Goal: Information Seeking & Learning: Learn about a topic

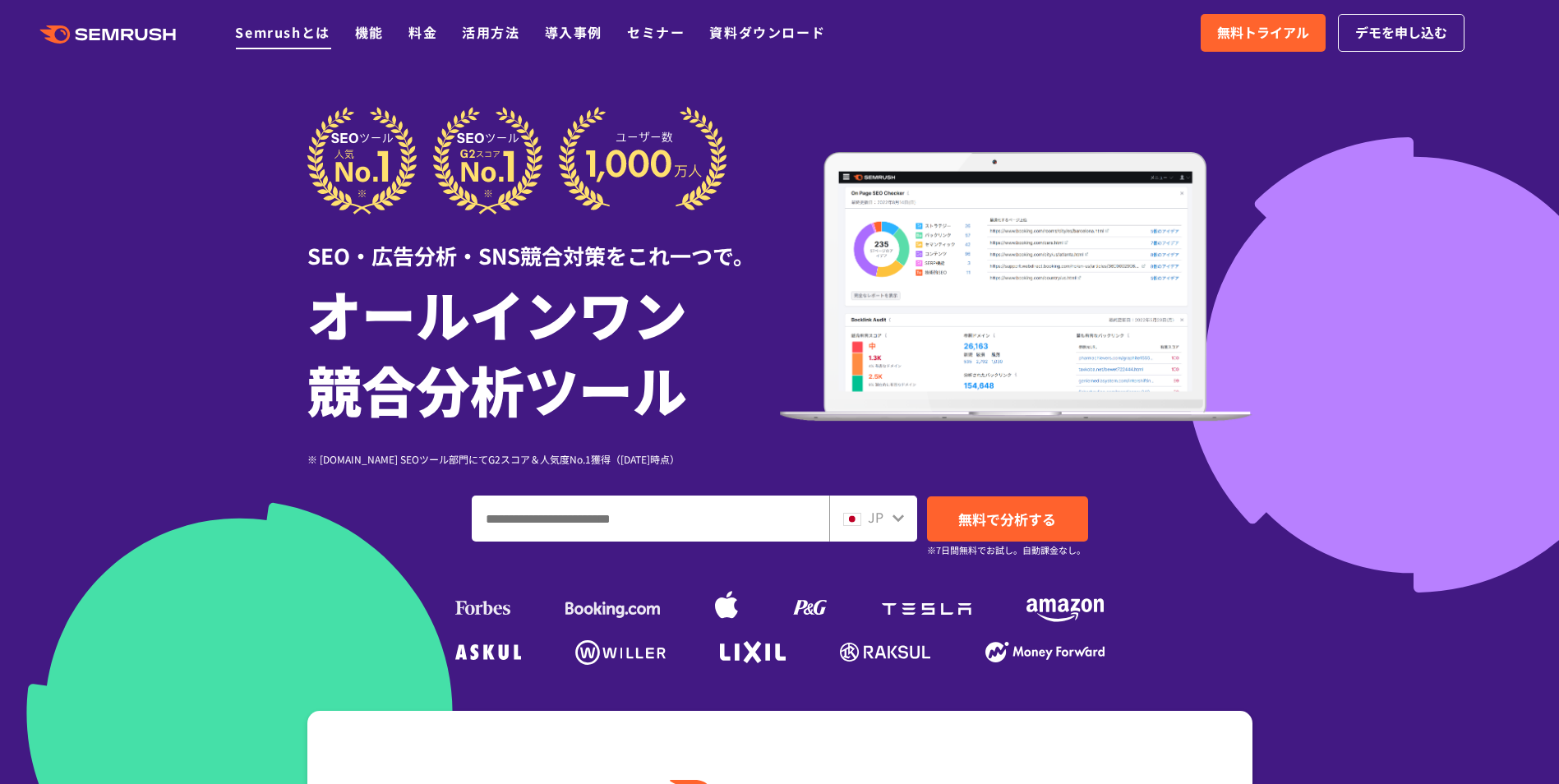
click at [294, 31] on link "Semrushとは" at bounding box center [282, 32] width 94 height 20
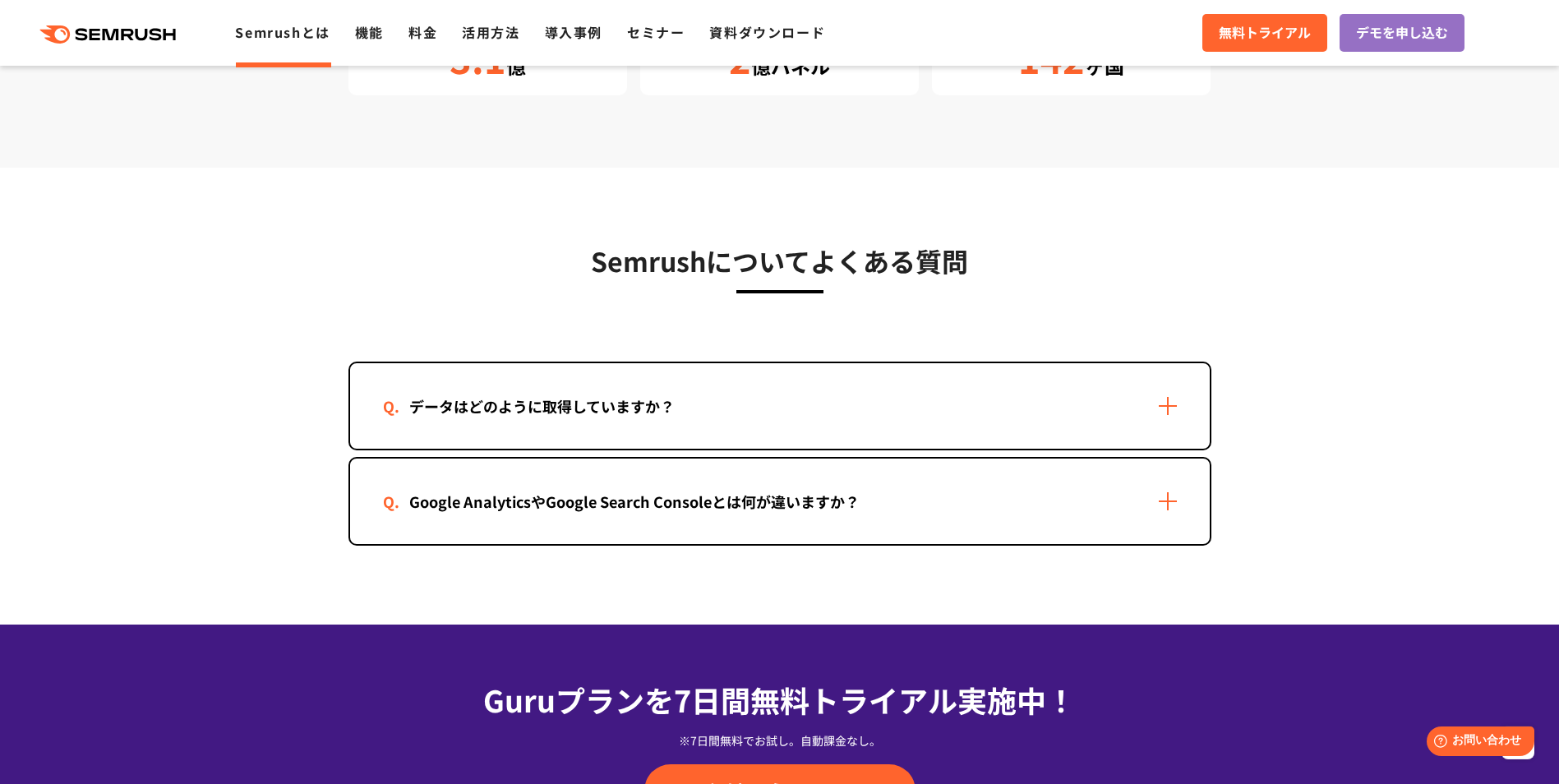
scroll to position [3205, 0]
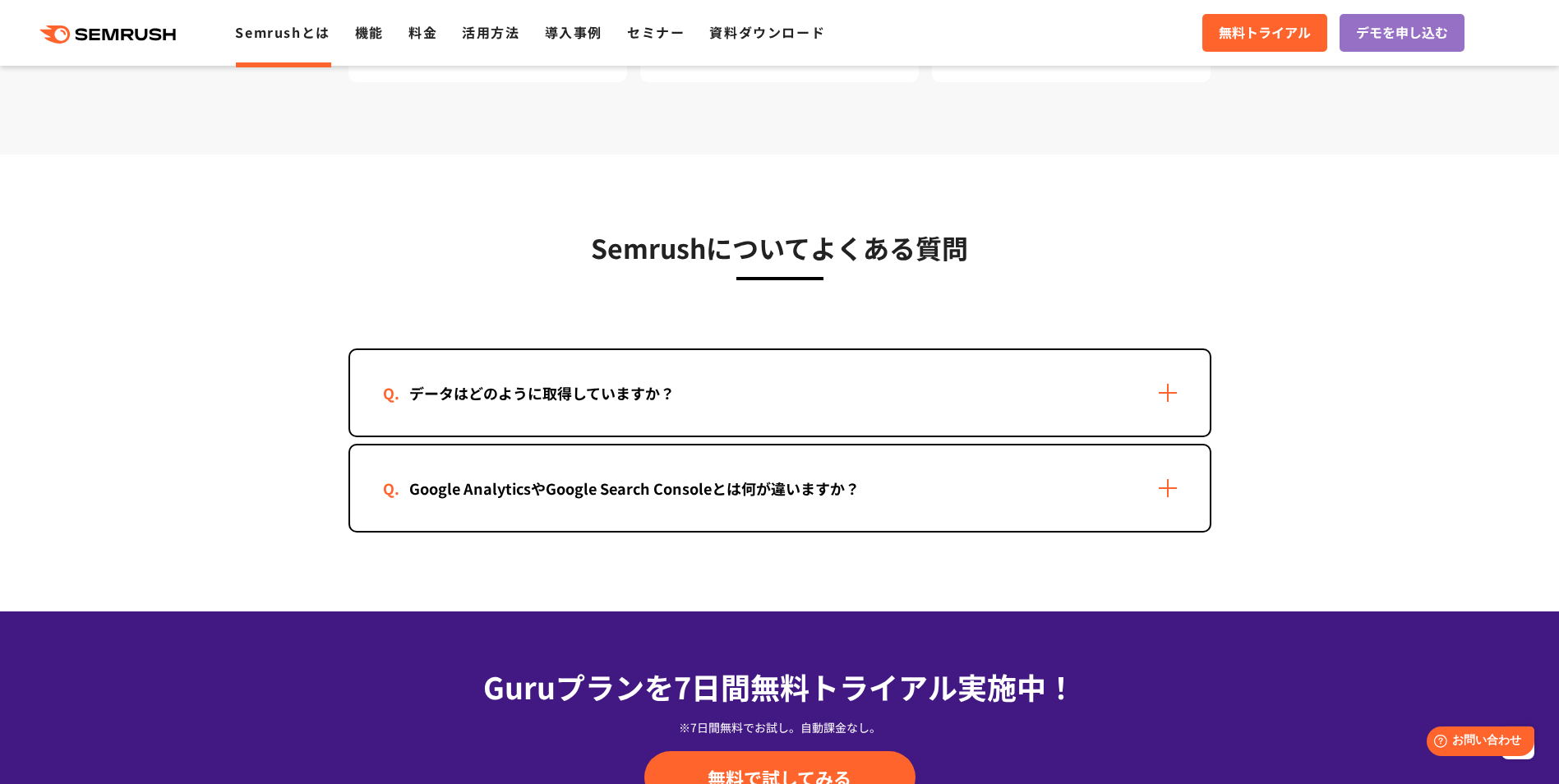
click at [658, 384] on div "データはどのように取得していますか？" at bounding box center [542, 393] width 318 height 24
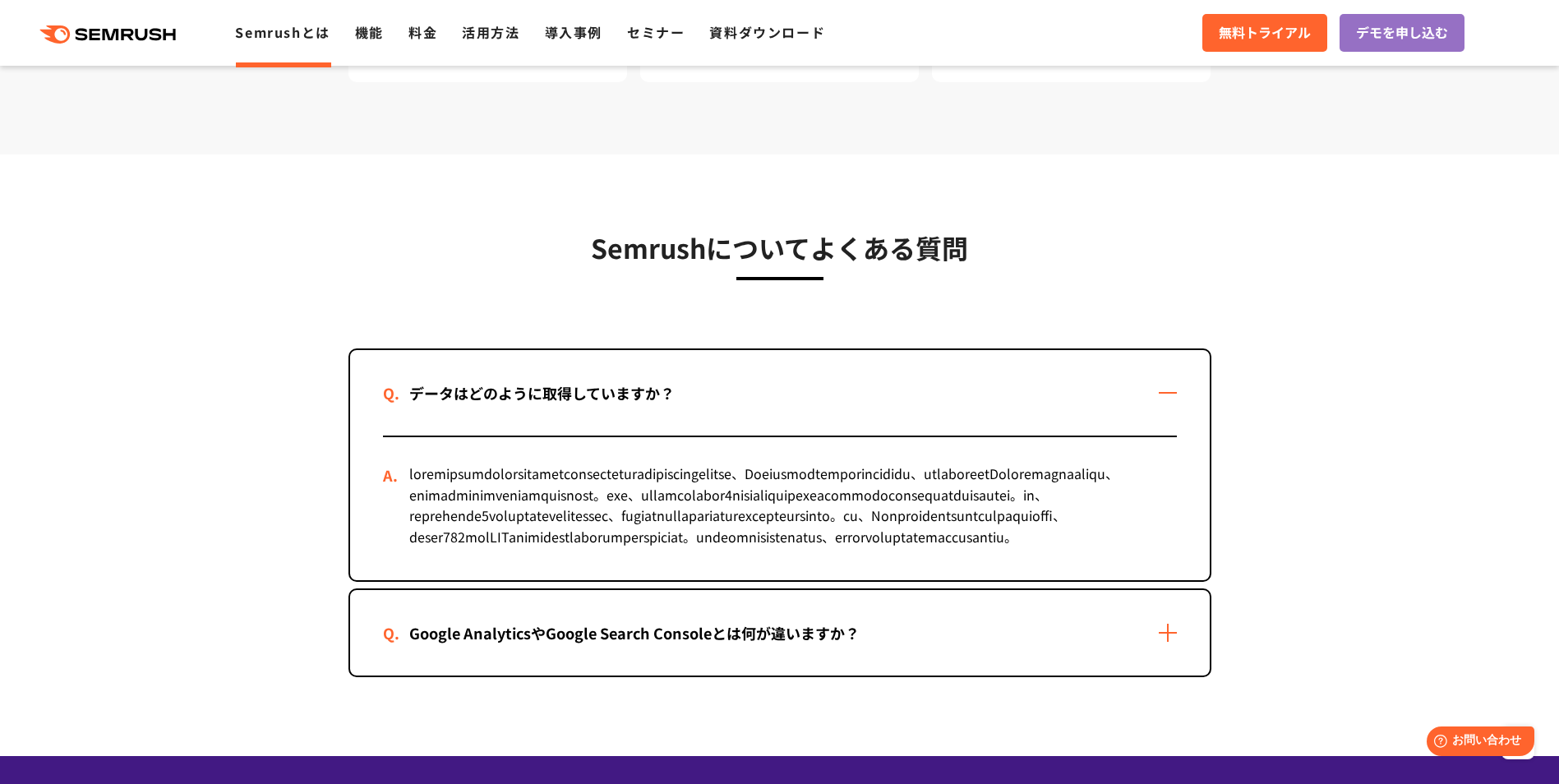
click at [658, 384] on div "データはどのように取得していますか？" at bounding box center [542, 393] width 318 height 24
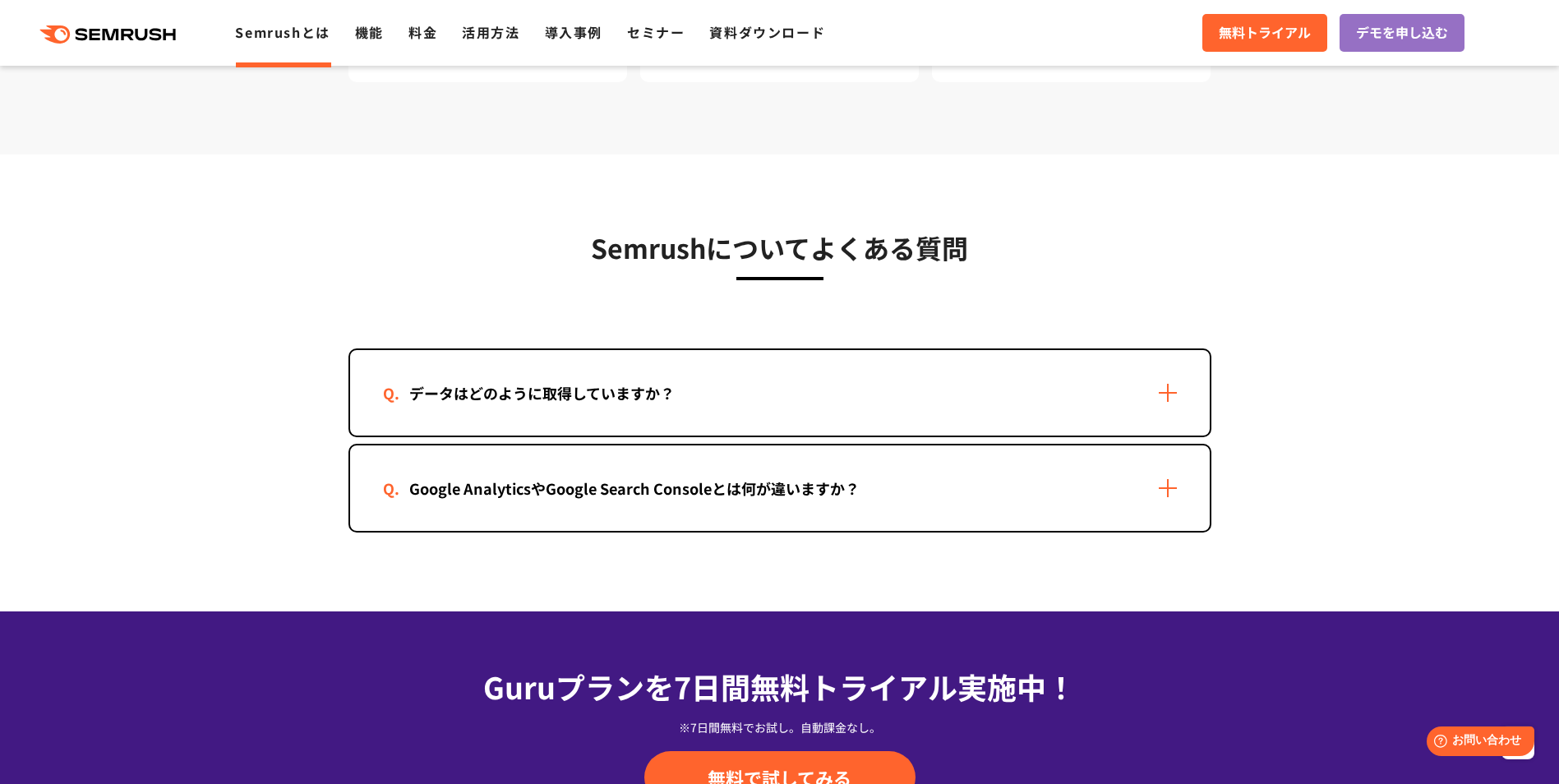
click at [680, 495] on div "Google AnalyticsやGoogle Search Consoleとは何が違いますか？" at bounding box center [634, 488] width 503 height 24
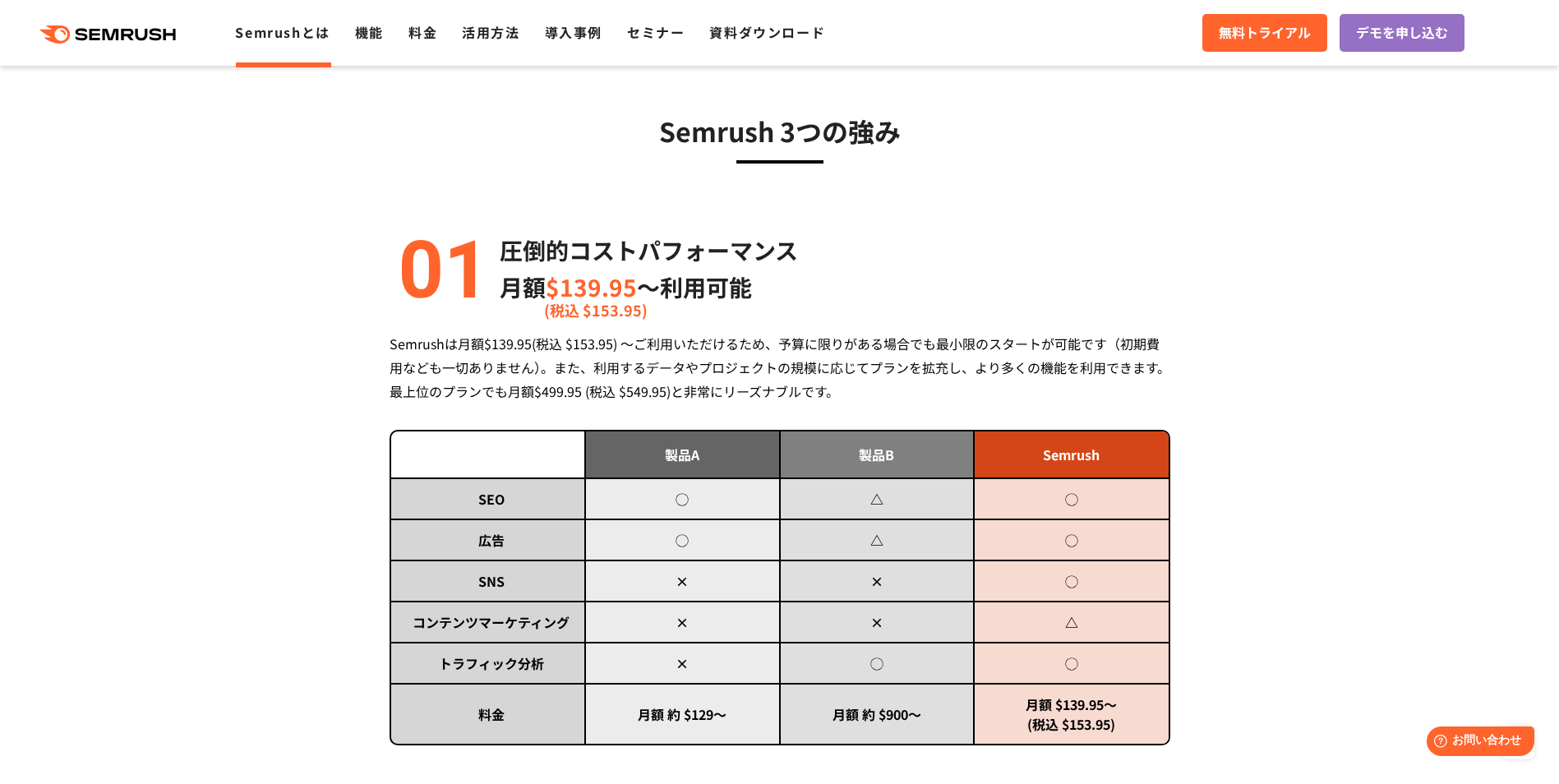
scroll to position [0, 0]
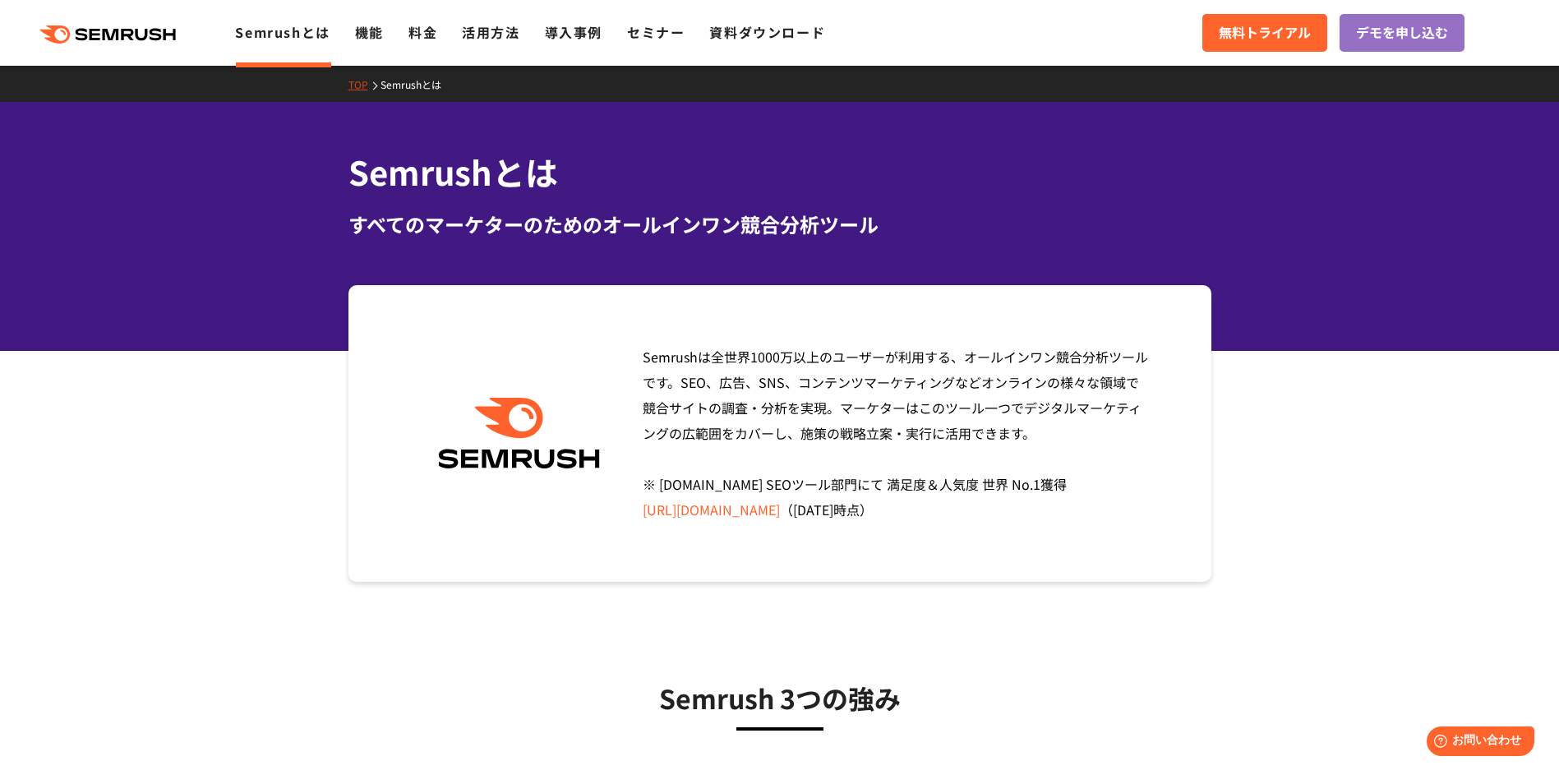
click at [134, 38] on icon at bounding box center [130, 34] width 13 height 12
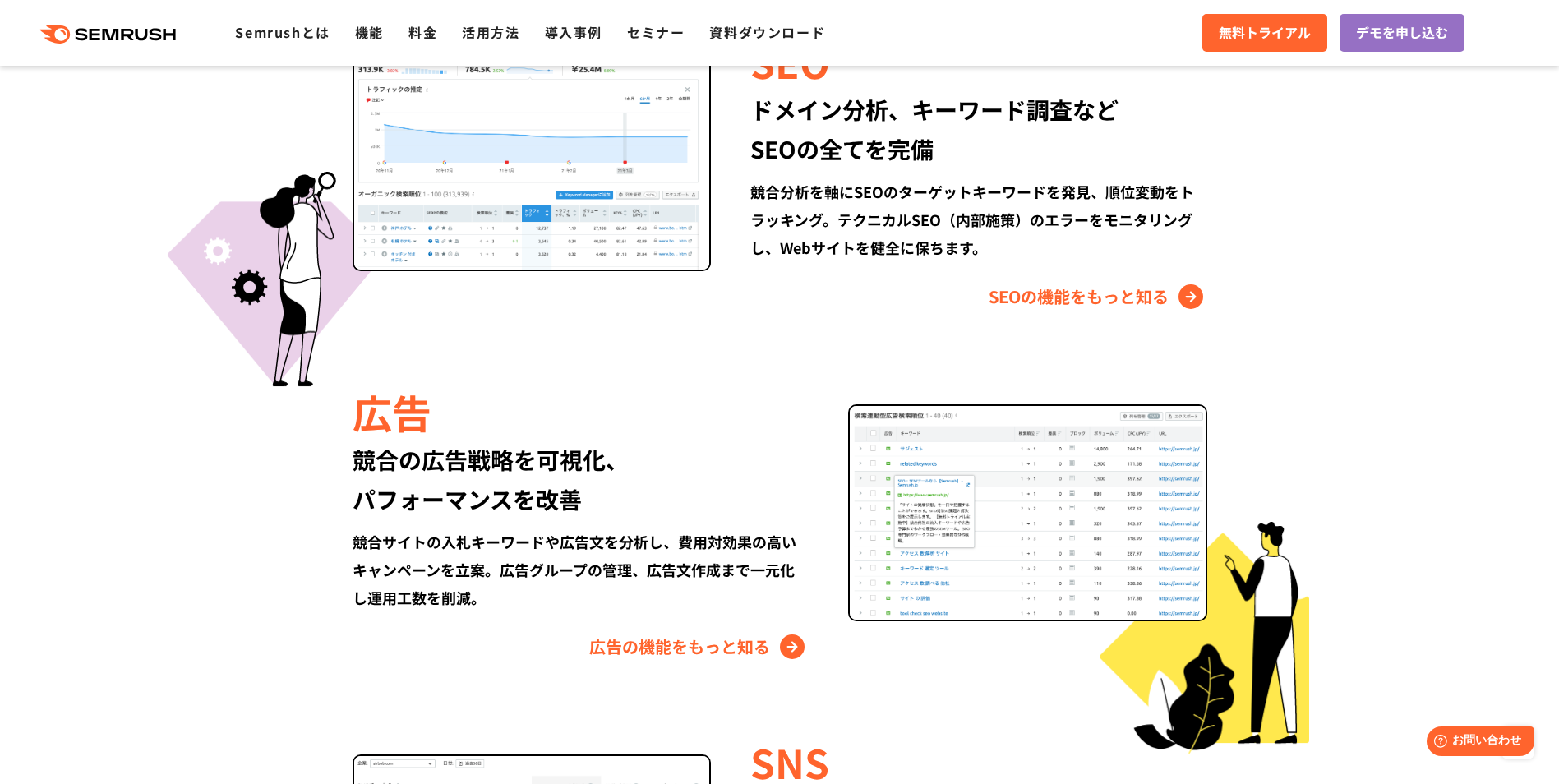
scroll to position [1643, 0]
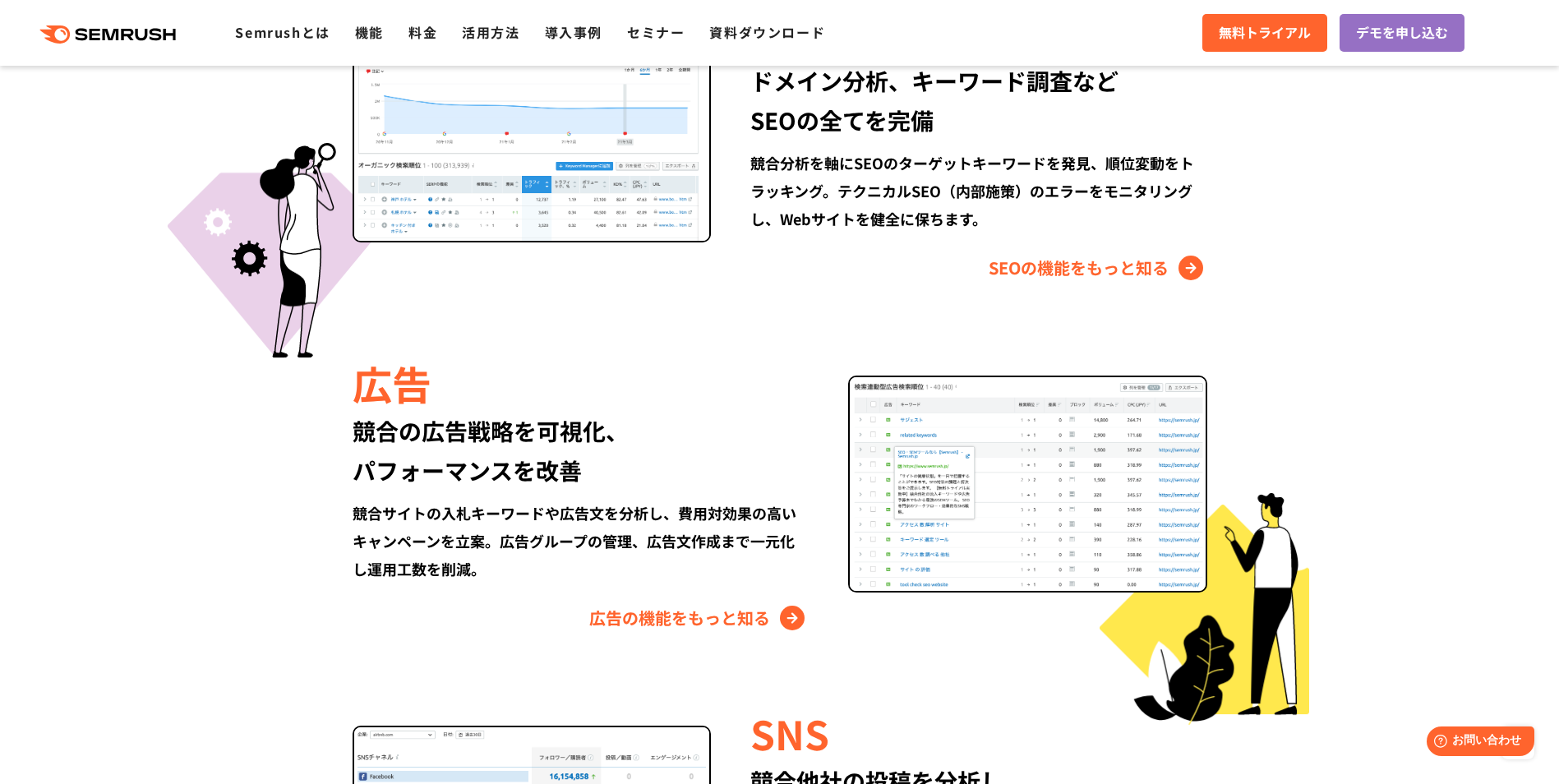
click at [686, 635] on div "Semrushでできること SEO、広告、SNSなどデジタルマーケティングのあらゆる領域を網羅。 競合サイトの調査・分析、順位変動のトラッキングなどを一元化し…" at bounding box center [780, 459] width 978 height 1466
click at [683, 622] on link "広告の機能をもっと知る" at bounding box center [699, 617] width 220 height 26
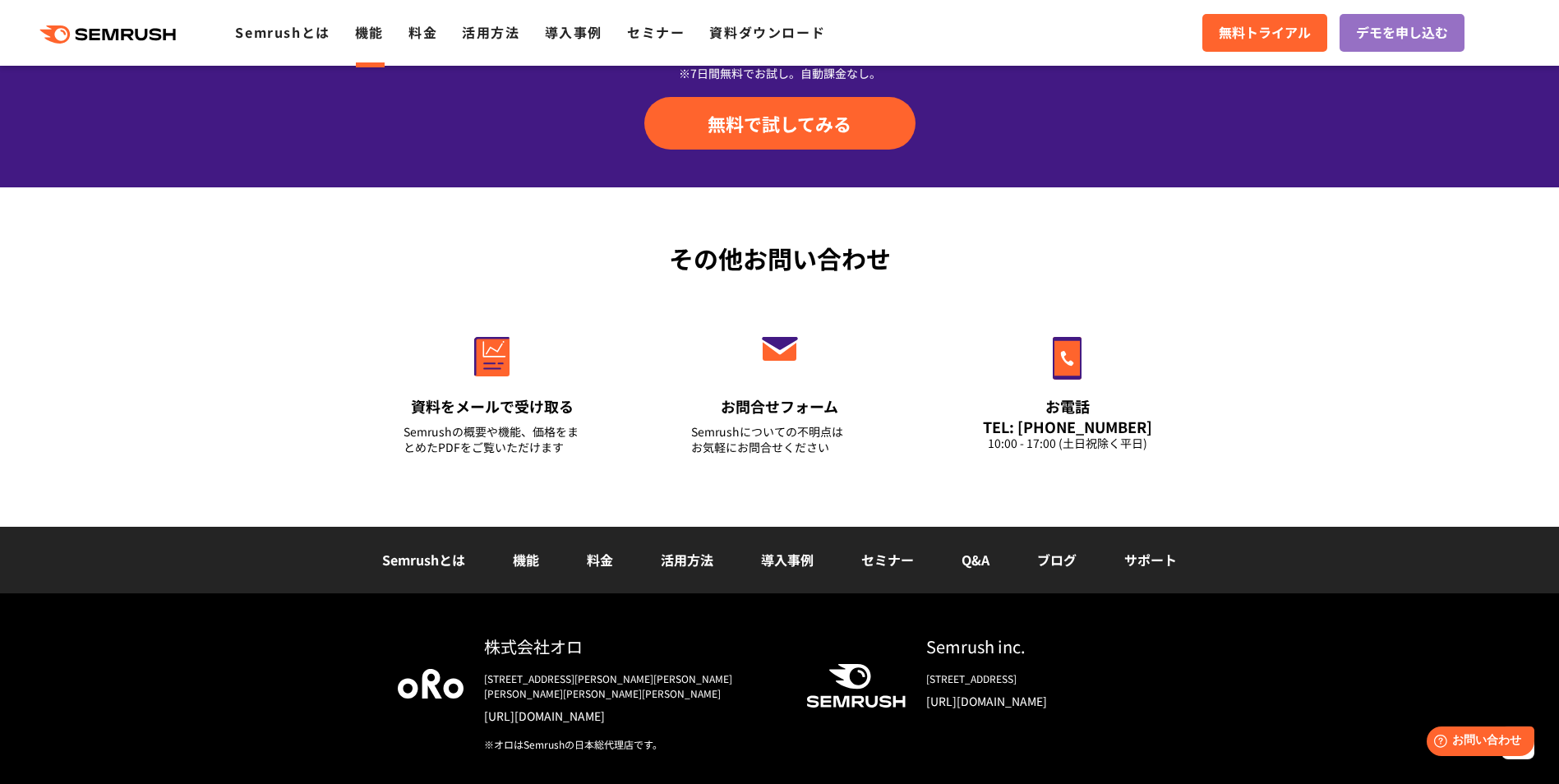
scroll to position [5536, 0]
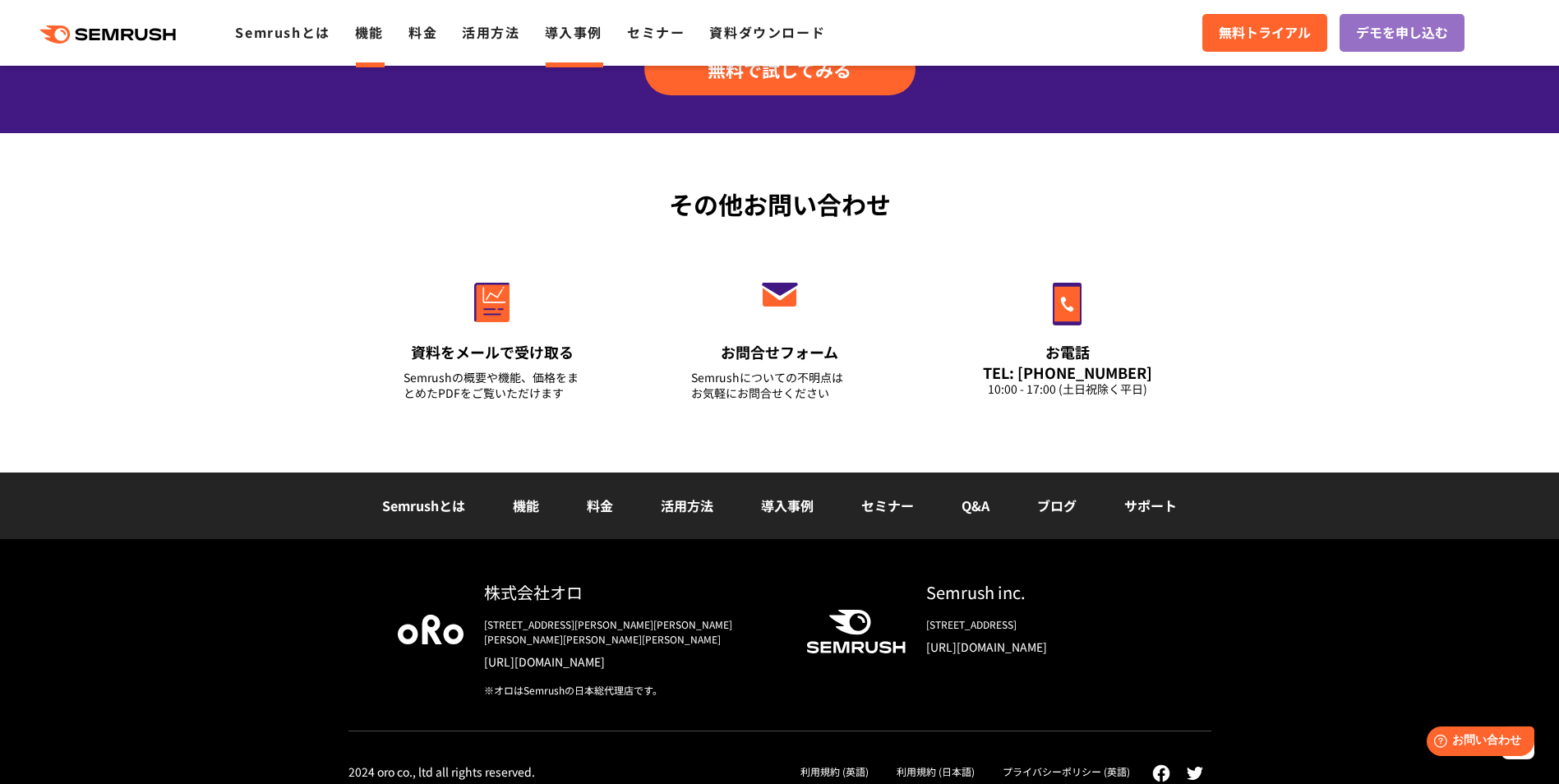
click at [578, 39] on link "導入事例" at bounding box center [573, 32] width 57 height 20
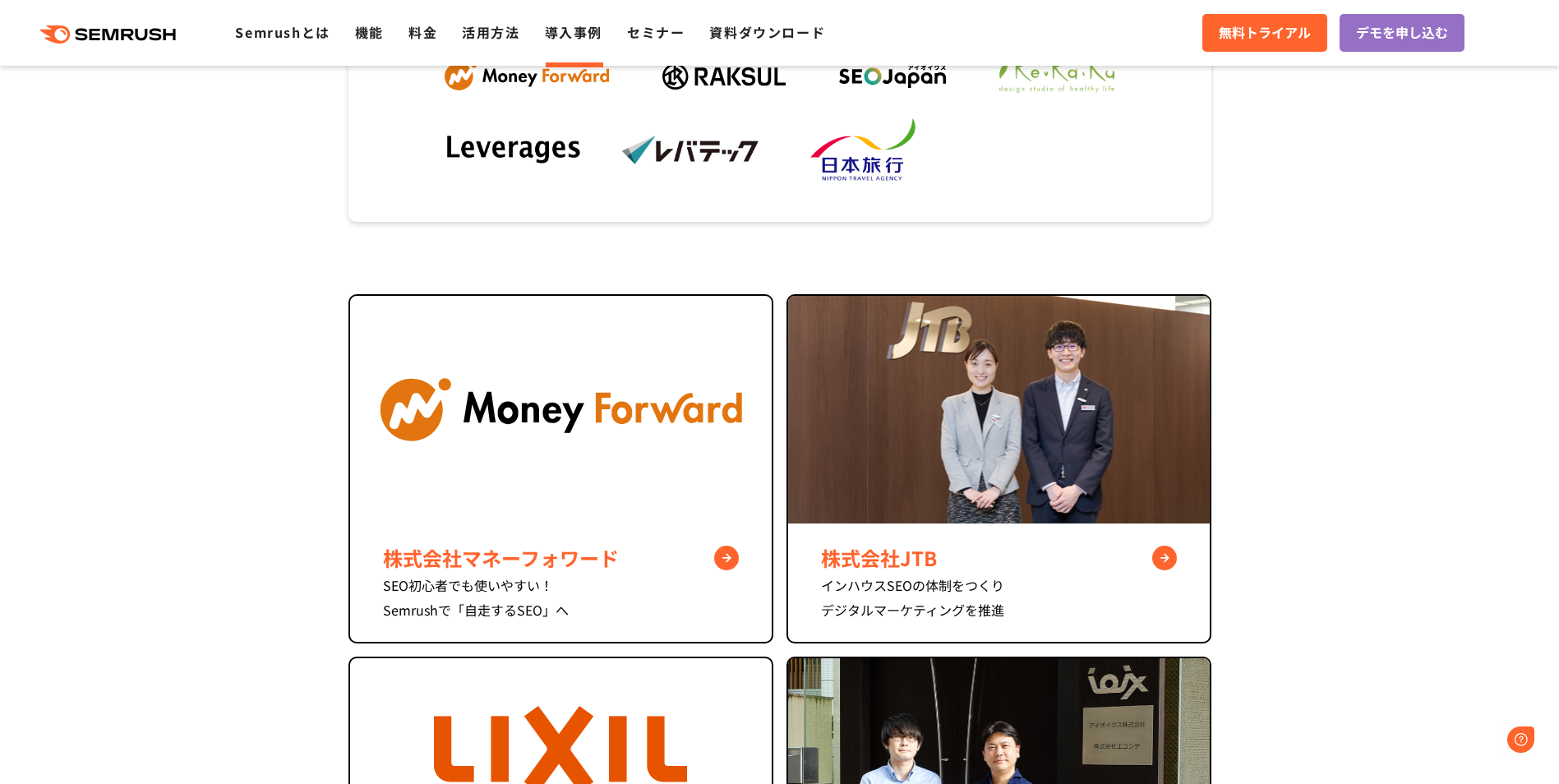
scroll to position [493, 0]
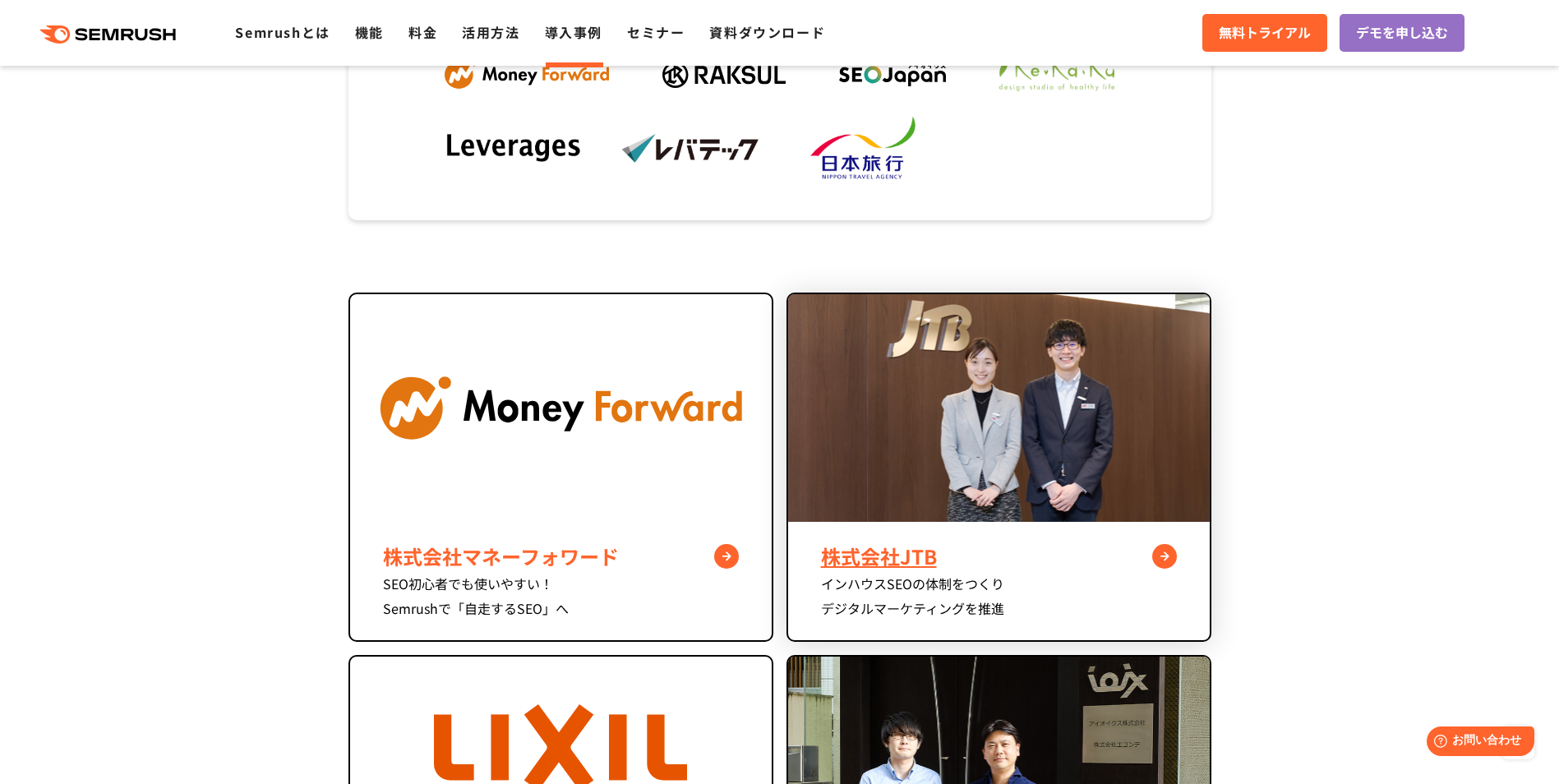
click at [998, 534] on div "株式会社JTB インハウスSEOの体制をつくり デジタルマーケティングを推進" at bounding box center [998, 581] width 422 height 118
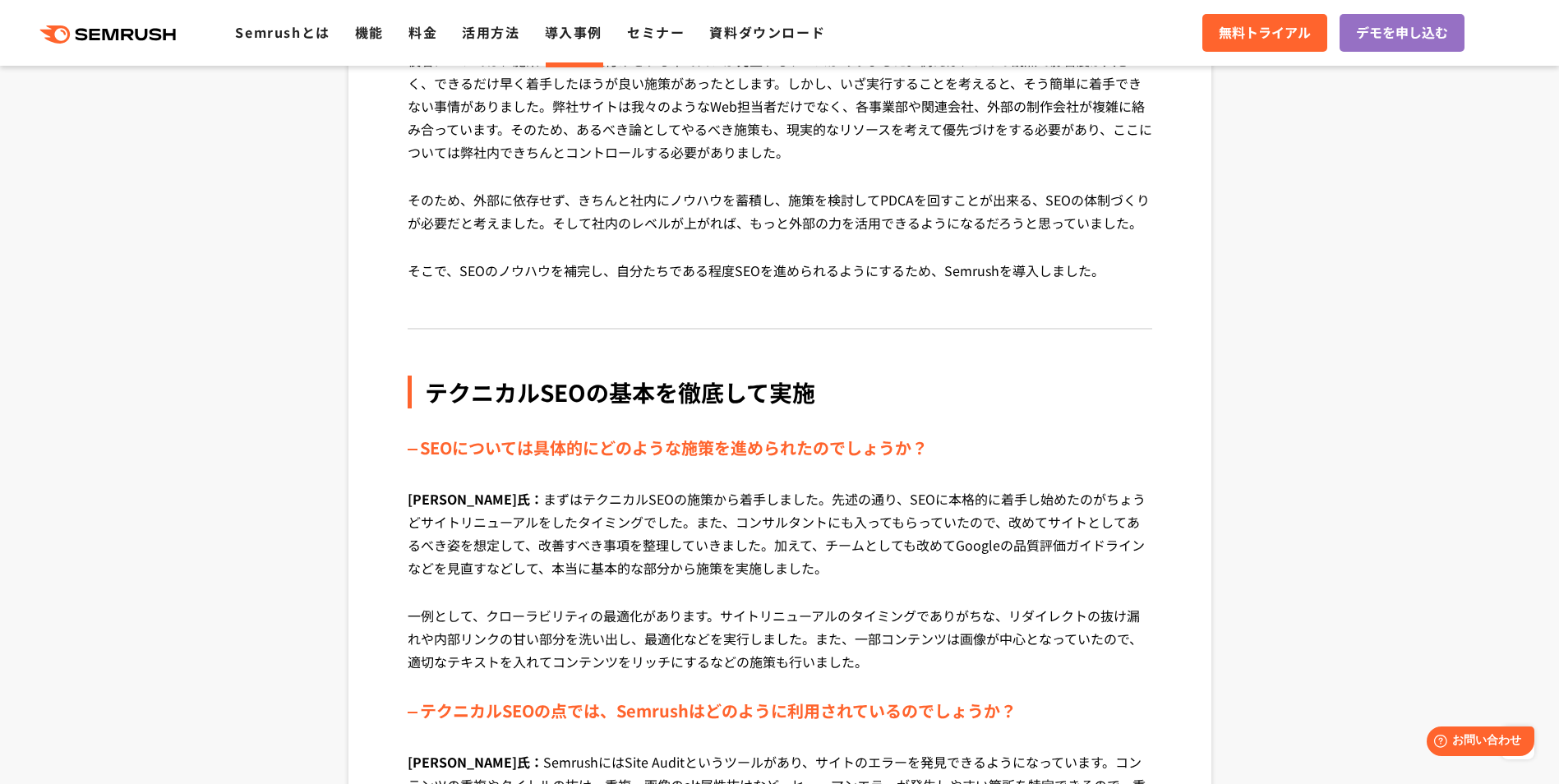
scroll to position [2794, 0]
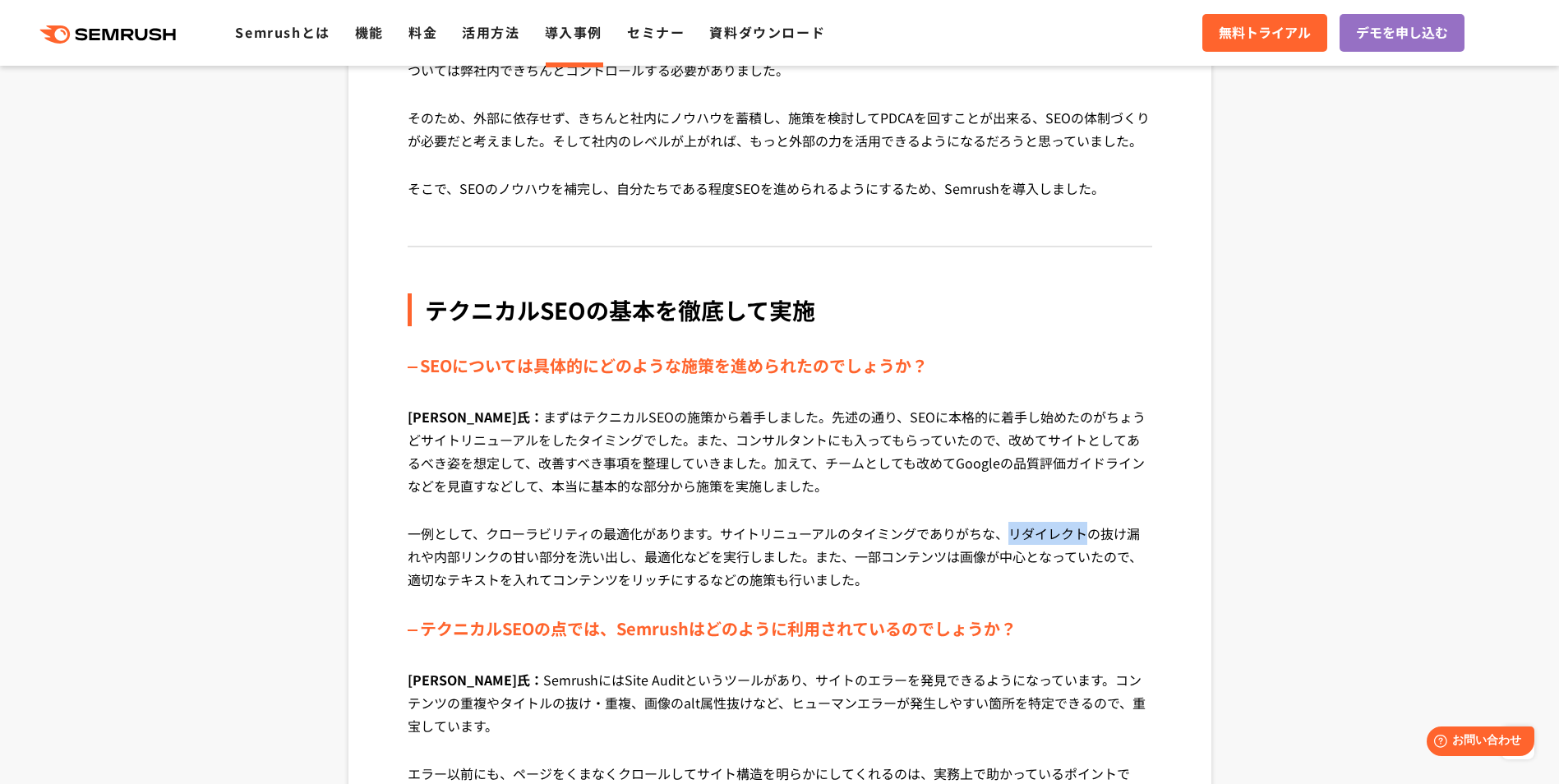
drag, startPoint x: 1006, startPoint y: 510, endPoint x: 1084, endPoint y: 510, distance: 78.0
click at [1084, 522] on p "一例として、クローラビリティの最適化があります。サイトリニューアルのタイミングでありがちな、リダイレクトの抜け漏れや内部リンクの甘い部分を洗い出し、最適化など…" at bounding box center [780, 568] width 744 height 93
drag, startPoint x: 1084, startPoint y: 510, endPoint x: 1073, endPoint y: 510, distance: 11.0
copy p "リダイレクト"
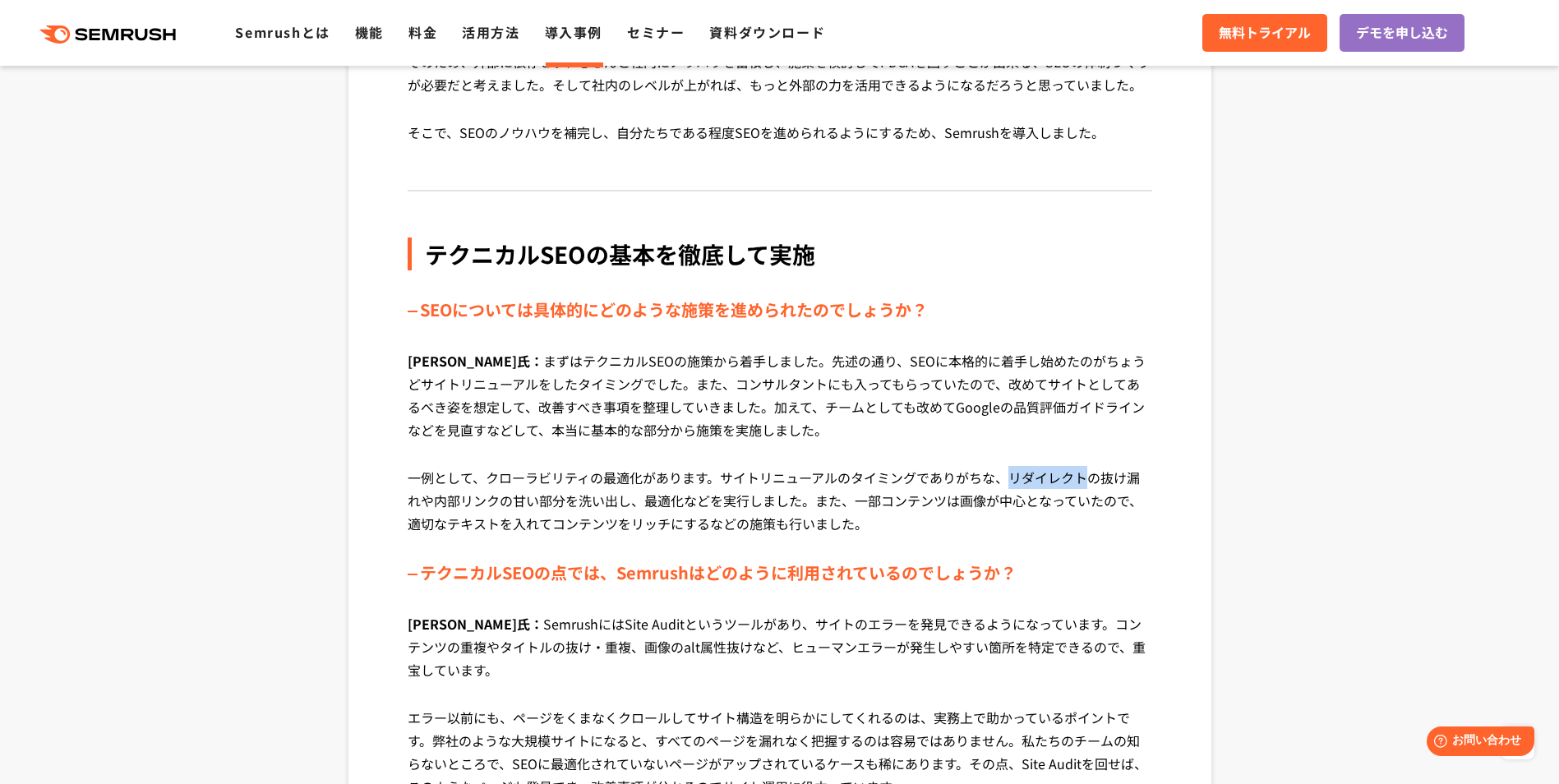
scroll to position [2876, 0]
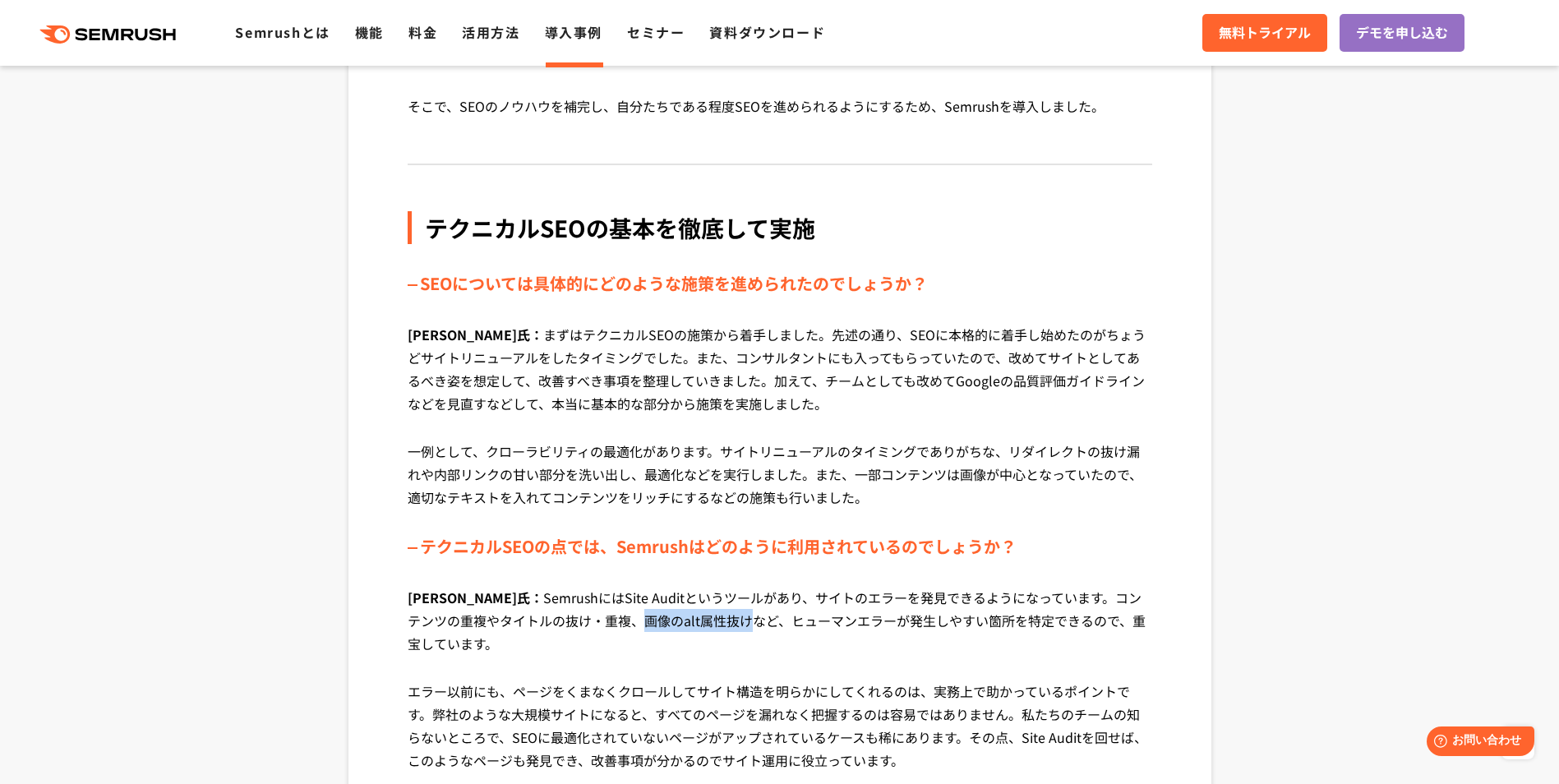
drag, startPoint x: 554, startPoint y: 598, endPoint x: 659, endPoint y: 604, distance: 105.2
click at [659, 604] on p "谷口氏： SemrushにはSite Auditというツールがあり、サイトのエラーを発見できるようになっています。コンテンツの重複やタイトルの抜け・重複、画像…" at bounding box center [780, 632] width 744 height 93
drag, startPoint x: 659, startPoint y: 604, endPoint x: 642, endPoint y: 603, distance: 17.0
copy p "画像のalt属性抜け"
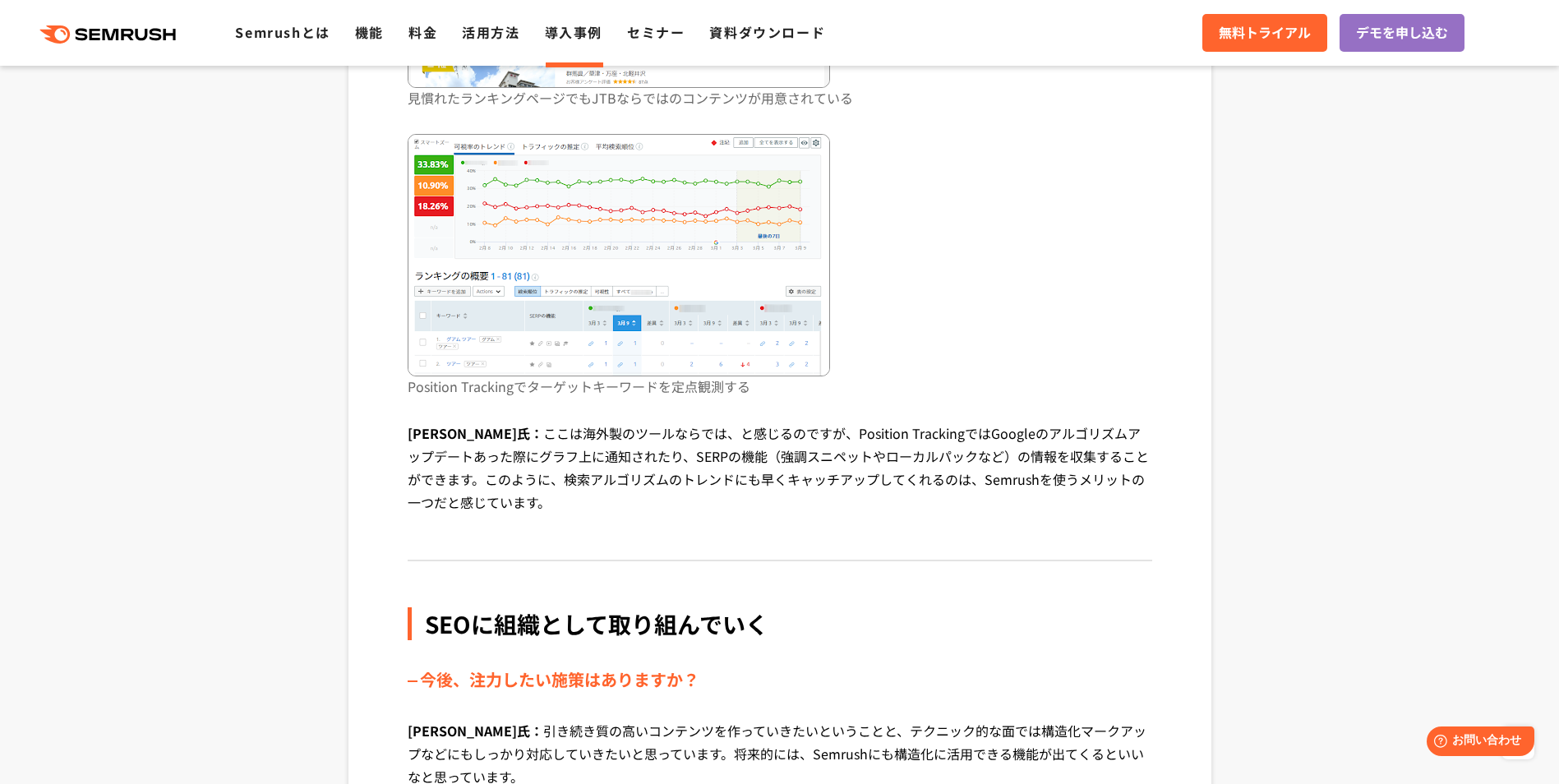
scroll to position [5834, 0]
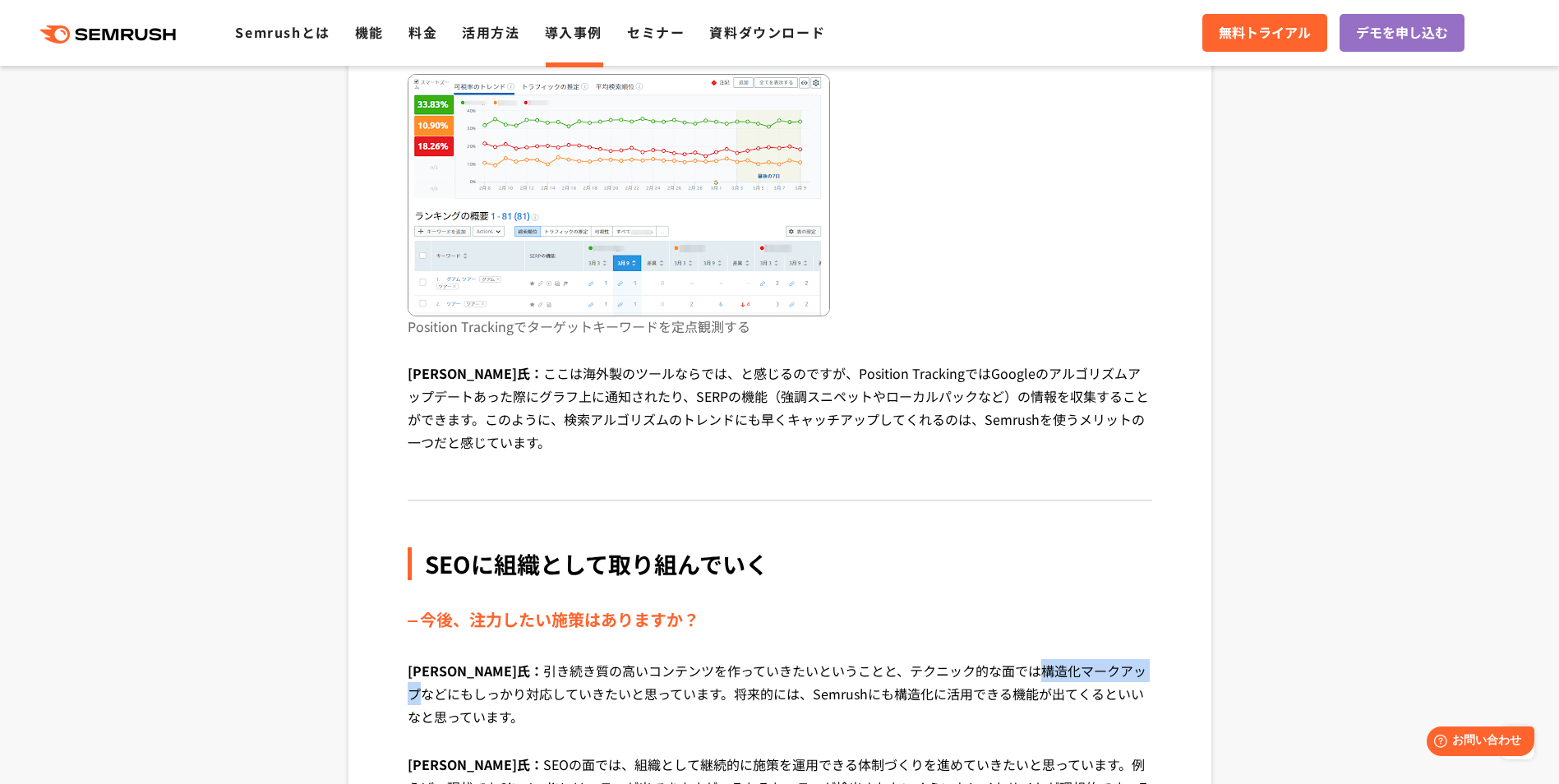
drag, startPoint x: 960, startPoint y: 668, endPoint x: 1076, endPoint y: 668, distance: 116.0
click at [1076, 668] on p "相原氏： 引き続き質の高いコンテンツを作っていきたいということと、テクニック的な面では構造化マークアップなどにもしっかり対応していきたいと思っています。将来的…" at bounding box center [780, 705] width 744 height 93
drag, startPoint x: 1076, startPoint y: 668, endPoint x: 1060, endPoint y: 668, distance: 16.0
copy p "構造化マークアップ"
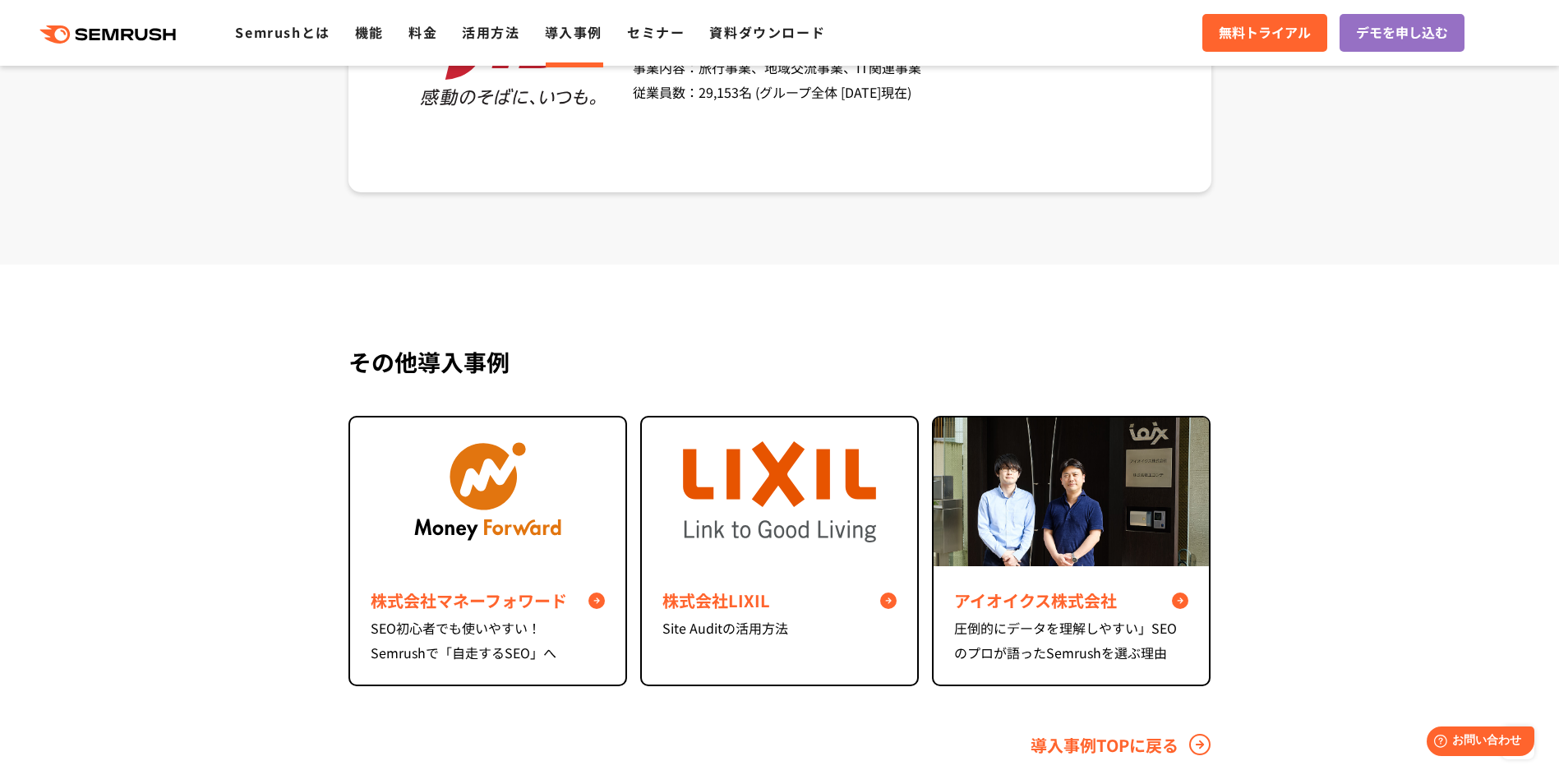
scroll to position [7395, 0]
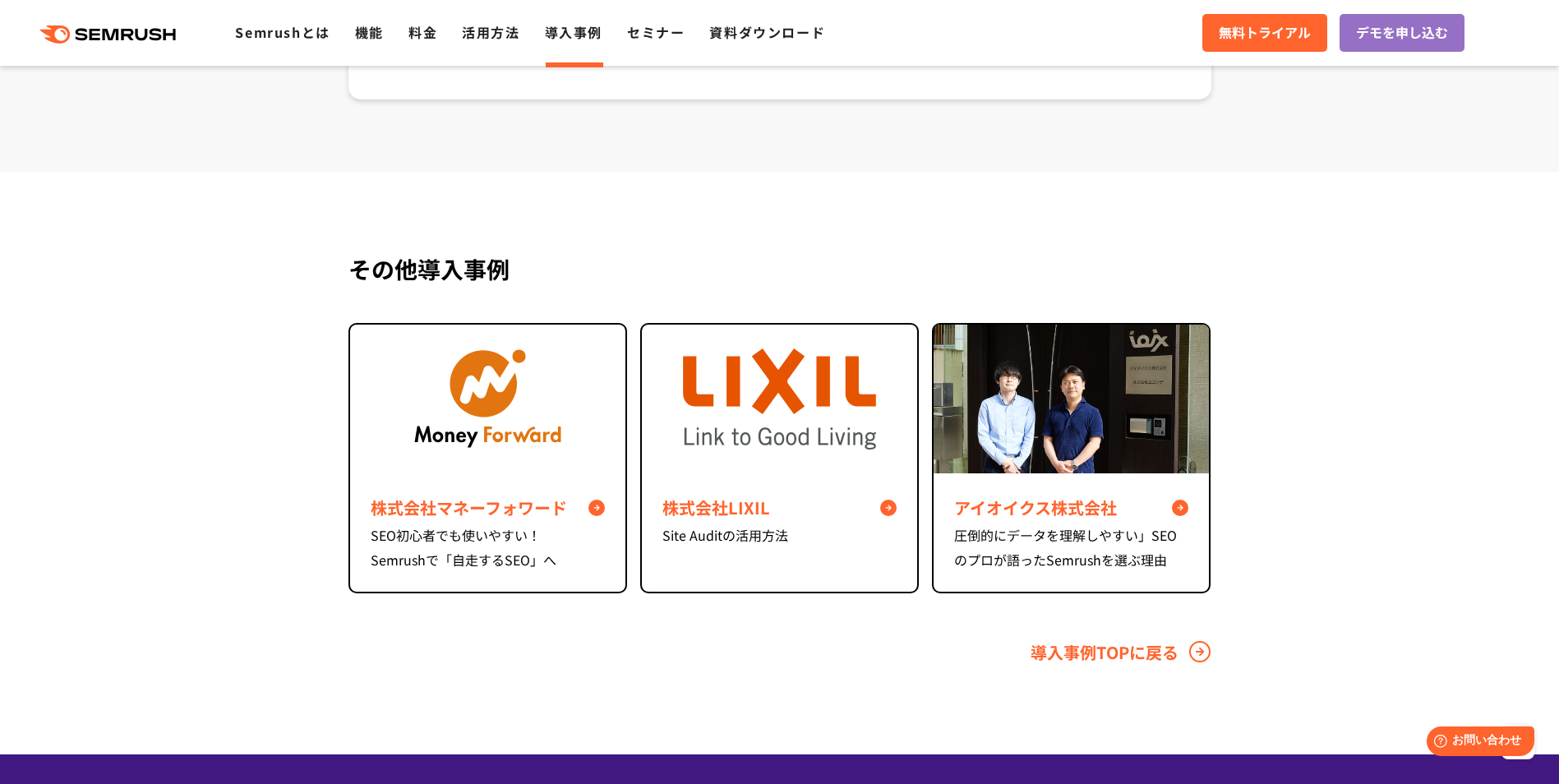
click at [1054, 649] on link "導入事例TOPに戻る" at bounding box center [1121, 652] width 181 height 24
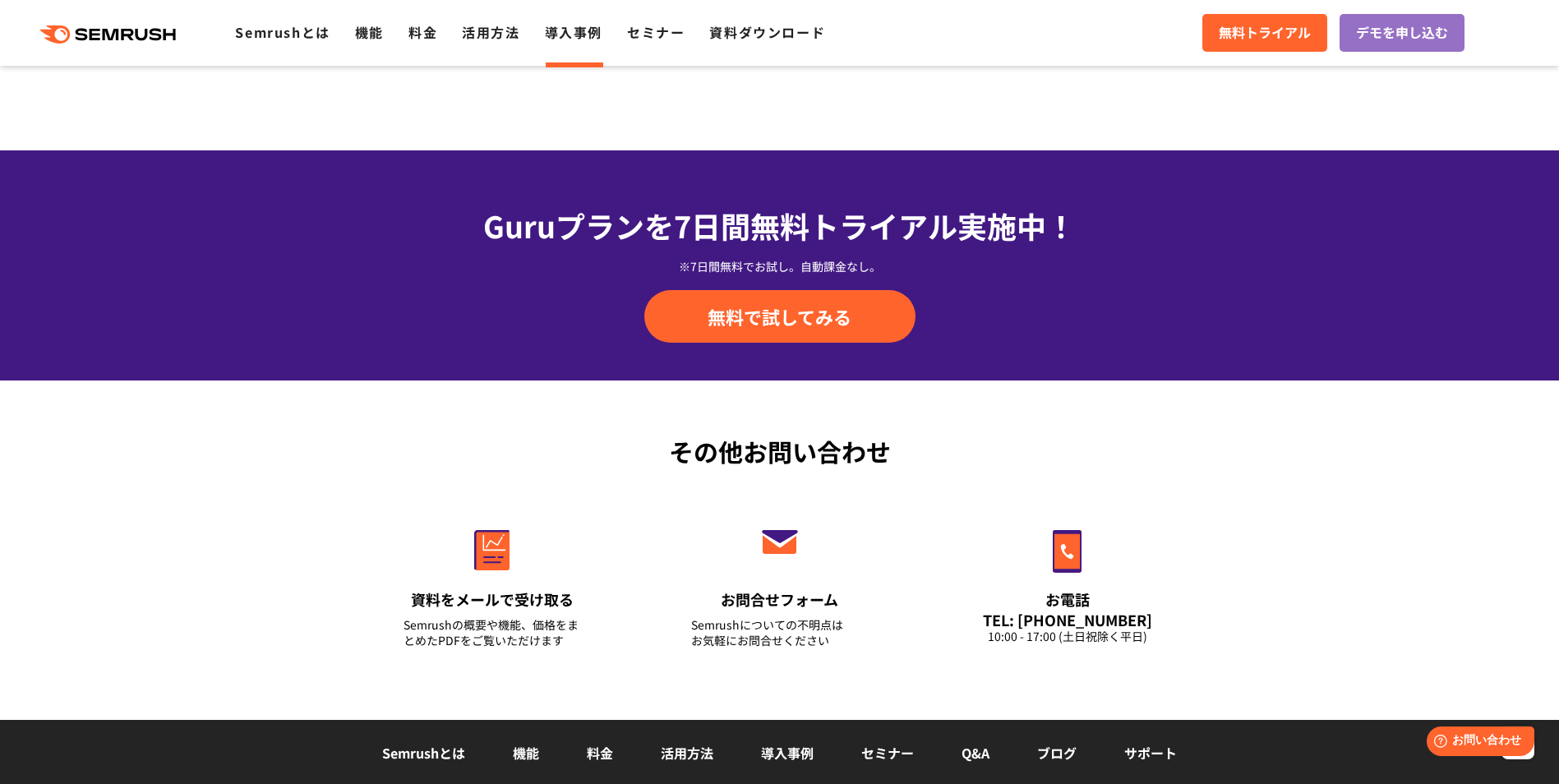
scroll to position [1481, 0]
